Goal: Transaction & Acquisition: Purchase product/service

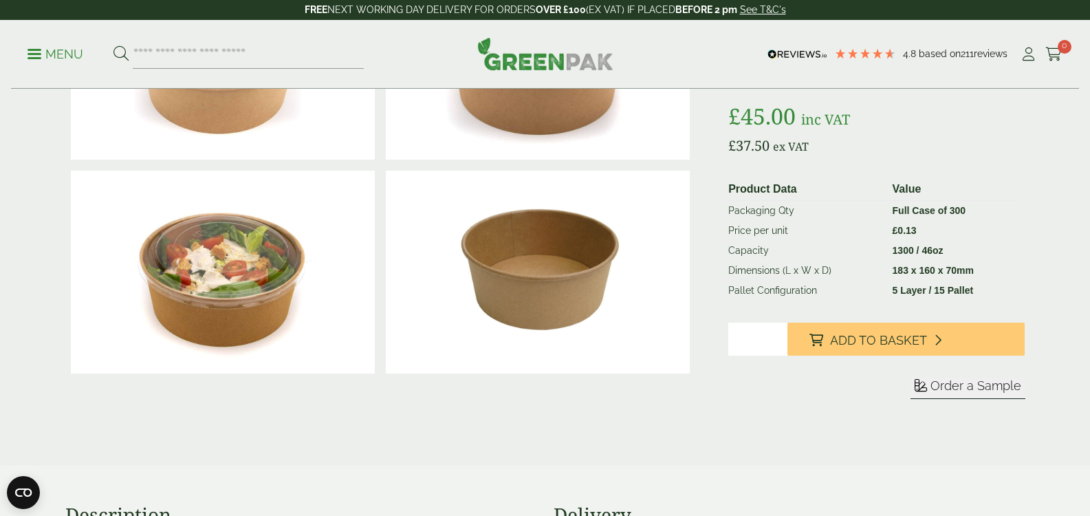
scroll to position [206, 0]
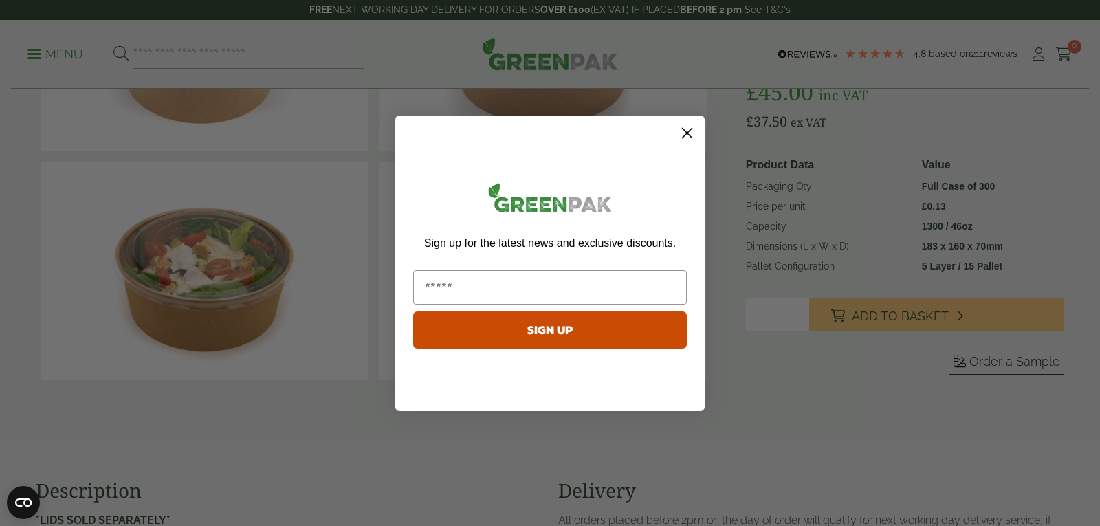
click at [690, 131] on circle "Close dialog" at bounding box center [687, 132] width 23 height 23
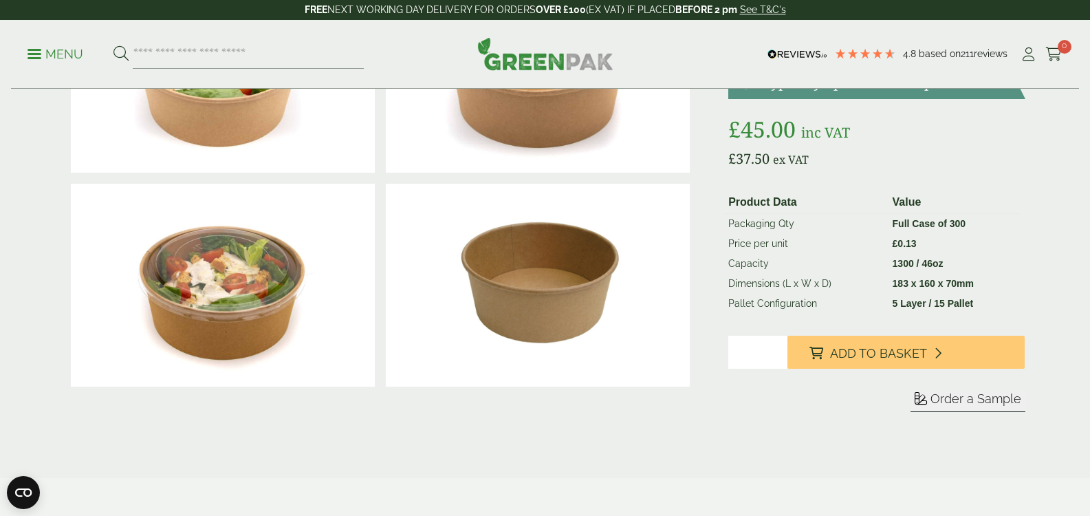
scroll to position [138, 0]
